Goal: Task Accomplishment & Management: Manage account settings

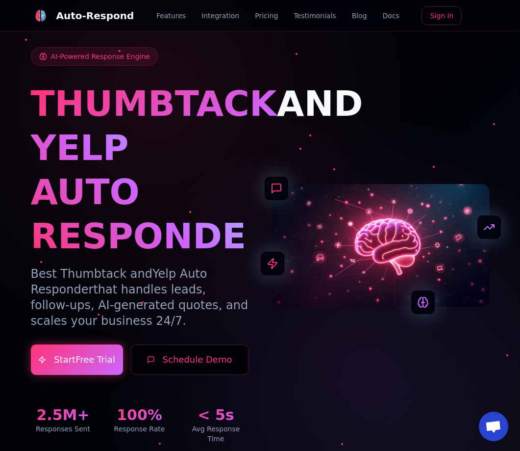
click at [159, 129] on div "THUMBTACK AND YELP AUTO RESPONDER" at bounding box center [140, 169] width 218 height 177
click at [438, 12] on link "Sign In" at bounding box center [442, 15] width 40 height 19
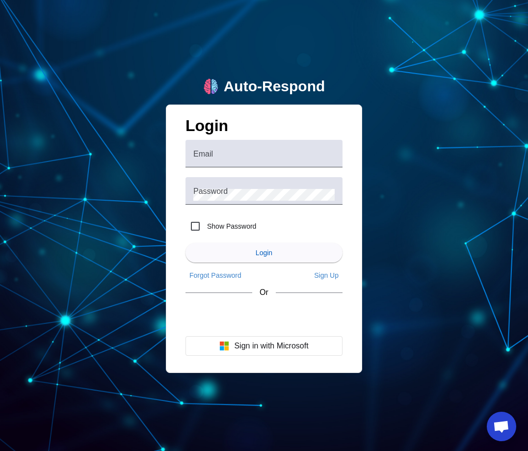
drag, startPoint x: 142, startPoint y: 19, endPoint x: 97, endPoint y: 0, distance: 49.3
click at [142, 19] on div "Auto-Respond Login Email Password Show Password Login Forgot Password Sign Up O…" at bounding box center [264, 225] width 528 height 451
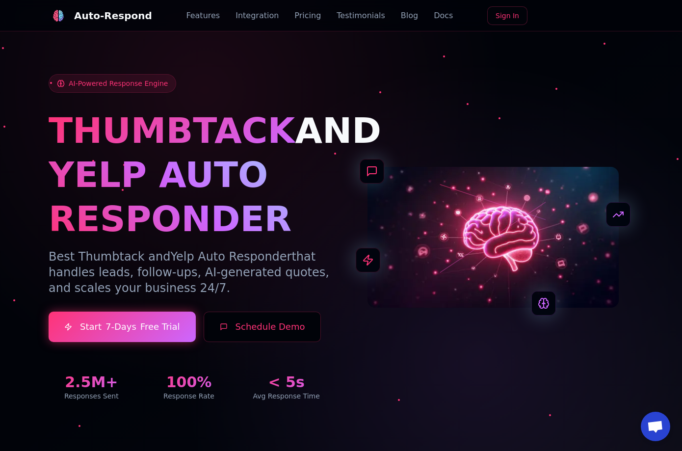
click at [527, 18] on link "Sign In" at bounding box center [507, 15] width 40 height 19
